Goal: Task Accomplishment & Management: Manage account settings

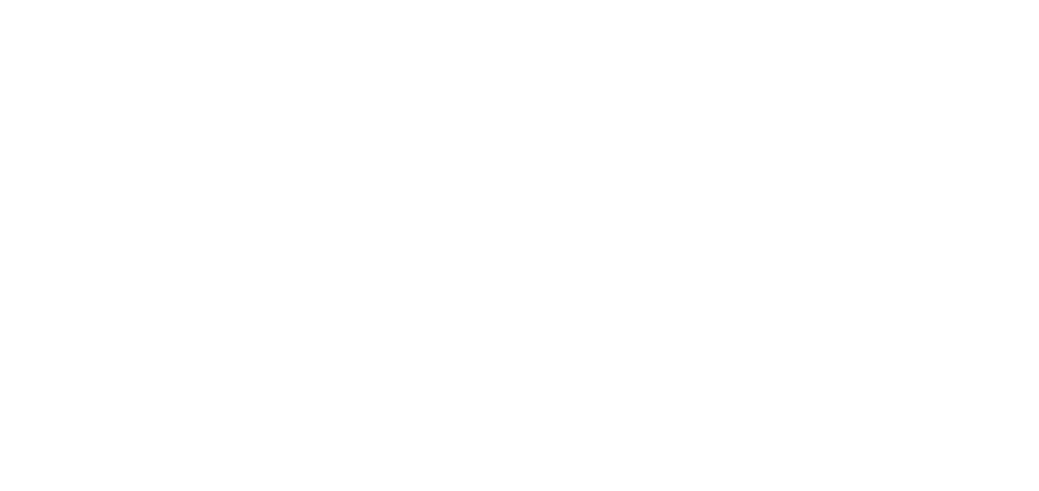
click at [272, 133] on body at bounding box center [519, 245] width 1039 height 491
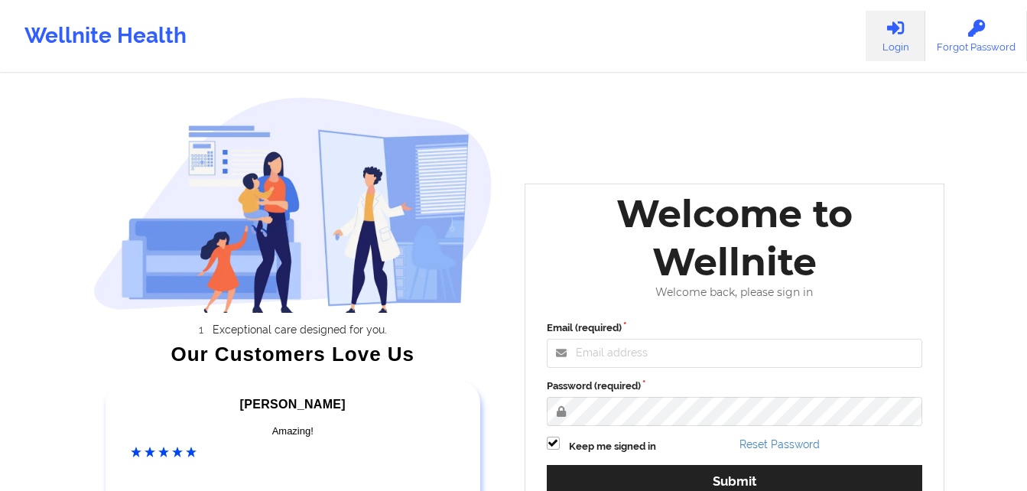
click at [617, 175] on div "Welcome to Wellnite Welcome back, please sign in Email (required) Password (req…" at bounding box center [735, 357] width 442 height 369
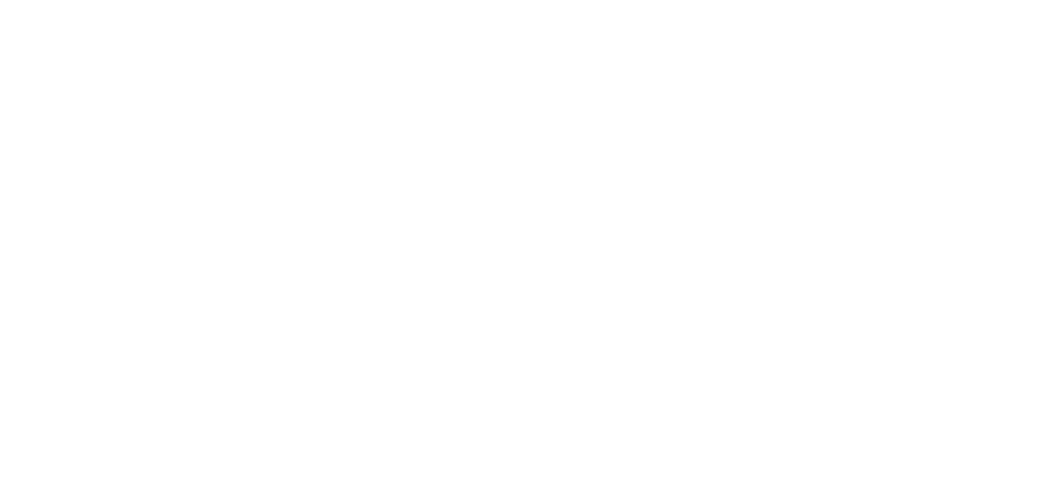
click at [489, 194] on body at bounding box center [519, 245] width 1039 height 491
drag, startPoint x: 0, startPoint y: 0, endPoint x: 489, endPoint y: 194, distance: 525.7
click at [489, 194] on body at bounding box center [519, 245] width 1039 height 491
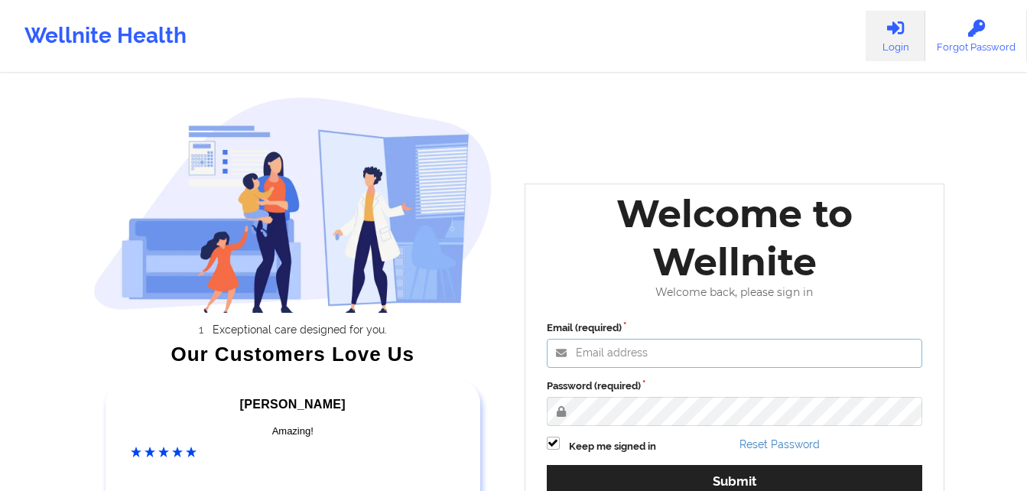
click at [613, 363] on input "Email (required)" at bounding box center [735, 353] width 376 height 29
type input "[EMAIL_ADDRESS][DOMAIN_NAME]"
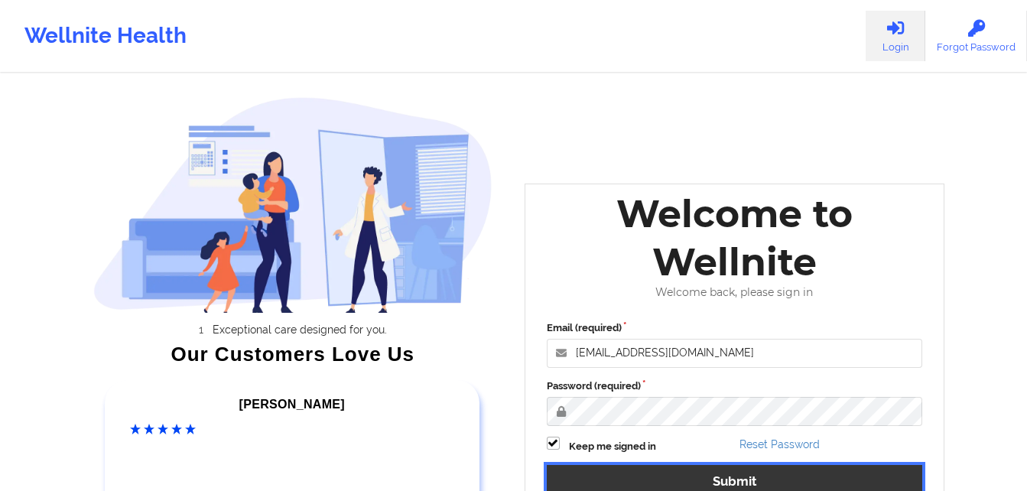
click at [728, 486] on button "Submit" at bounding box center [735, 481] width 376 height 33
